Goal: Task Accomplishment & Management: Complete application form

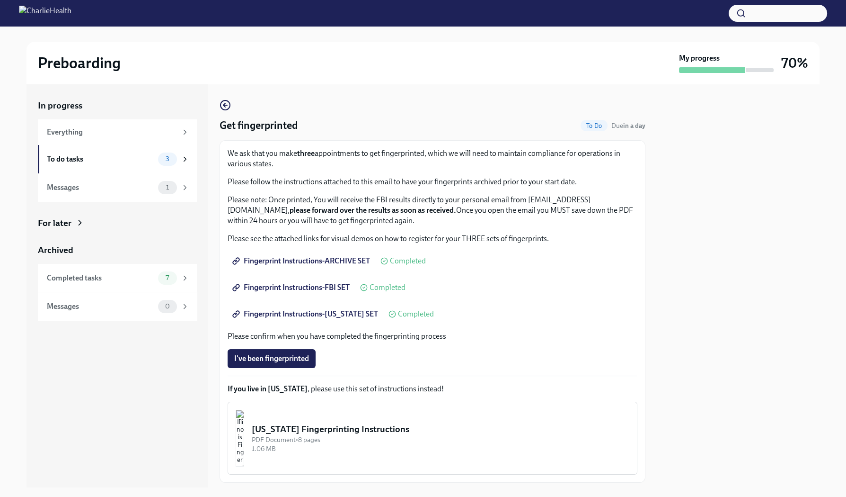
scroll to position [54, 0]
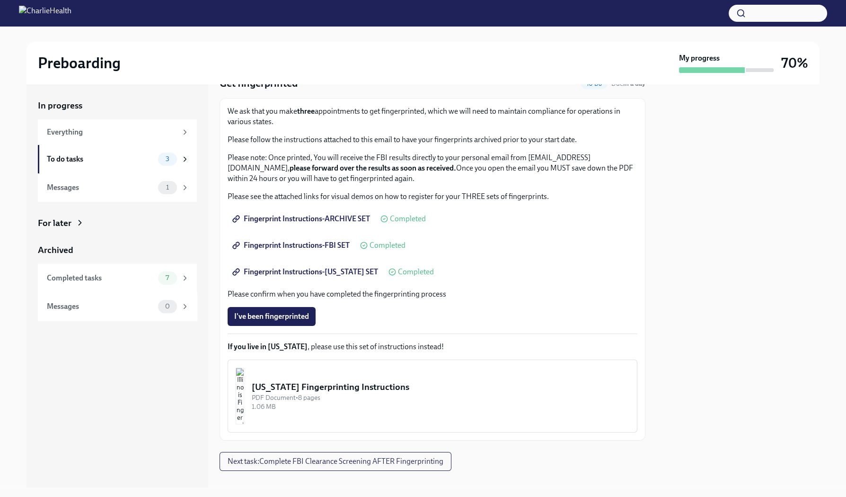
scroll to position [44, 0]
click at [299, 311] on span "I've been fingerprinted" at bounding box center [271, 314] width 75 height 9
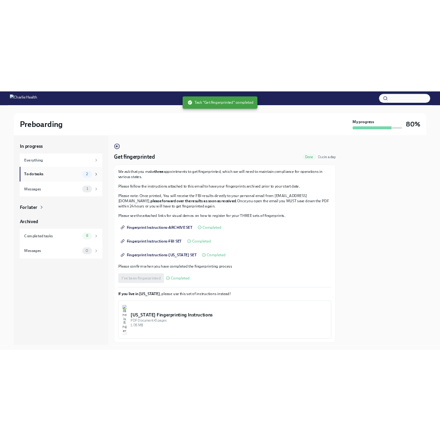
scroll to position [0, 0]
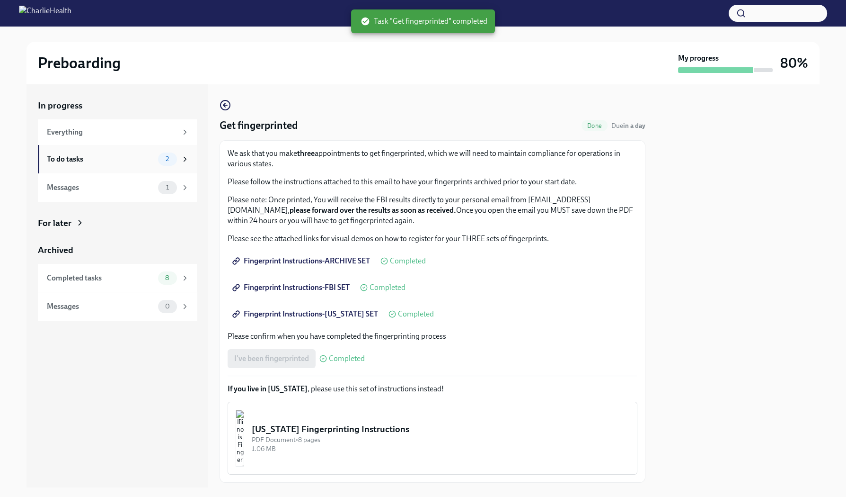
click at [106, 164] on div "To do tasks 2" at bounding box center [118, 158] width 142 height 13
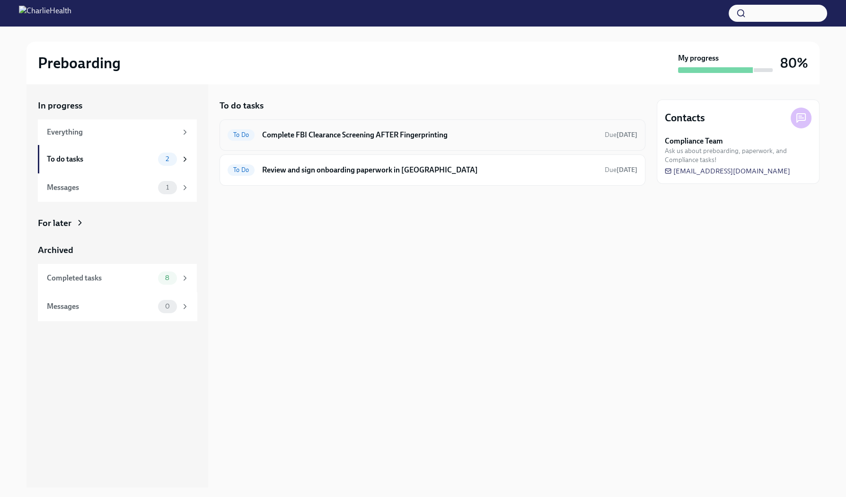
click at [346, 140] on div "To Do Complete FBI Clearance Screening AFTER Fingerprinting Due in 4 days" at bounding box center [433, 134] width 410 height 15
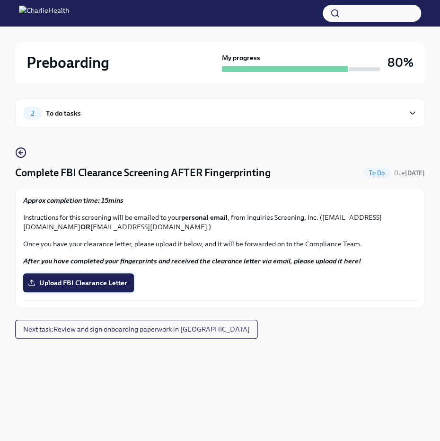
click at [101, 278] on span "Upload FBI Clearance Letter" at bounding box center [79, 282] width 98 height 9
click at [0, 0] on input "Upload FBI Clearance Letter" at bounding box center [0, 0] width 0 height 0
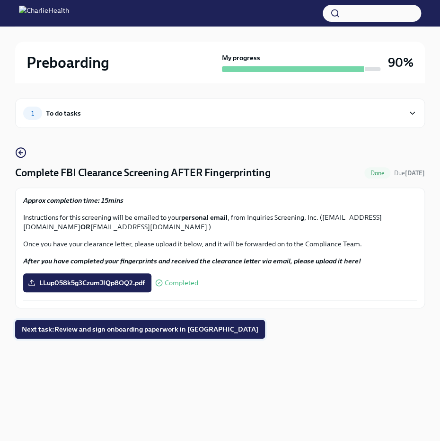
click at [114, 329] on span "Next task : Review and sign onboarding paperwork in UKG" at bounding box center [140, 328] width 237 height 9
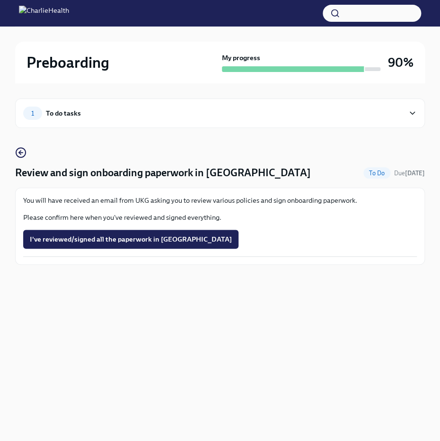
click at [70, 113] on div "To do tasks" at bounding box center [63, 113] width 35 height 10
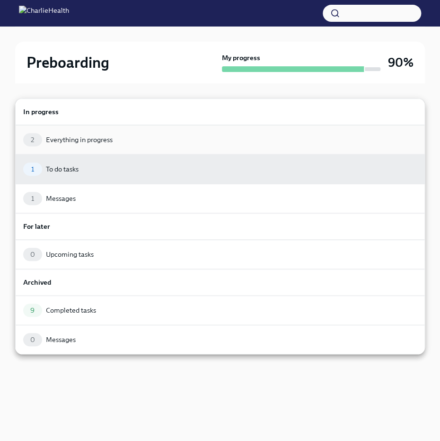
click at [72, 144] on div "2 Everything in progress" at bounding box center [220, 139] width 394 height 13
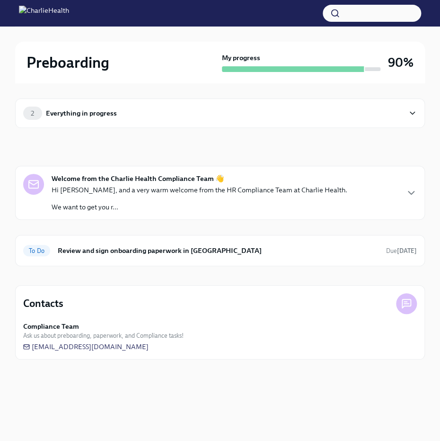
click at [88, 118] on div "Everything in progress" at bounding box center [81, 113] width 71 height 10
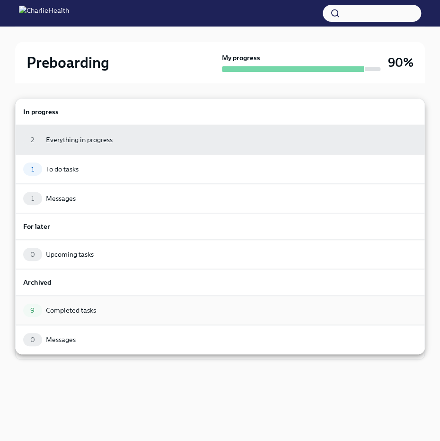
click at [69, 307] on div "Completed tasks" at bounding box center [71, 309] width 50 height 9
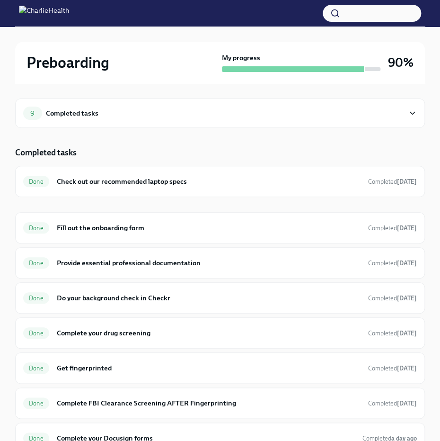
click at [53, 111] on div "Completed tasks" at bounding box center [72, 113] width 53 height 10
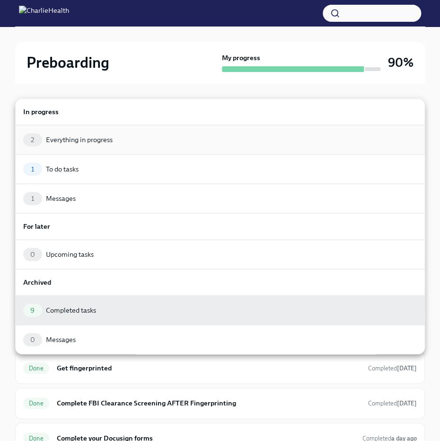
click at [66, 136] on div "Everything in progress" at bounding box center [79, 139] width 67 height 9
